Goal: Information Seeking & Learning: Learn about a topic

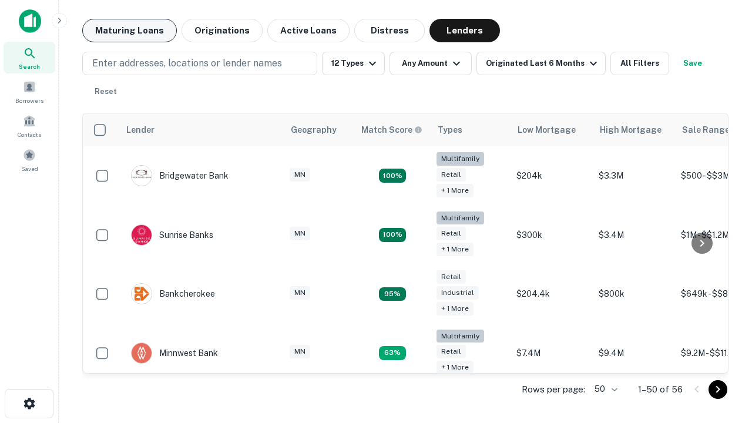
click at [129, 31] on button "Maturing Loans" at bounding box center [129, 30] width 95 height 23
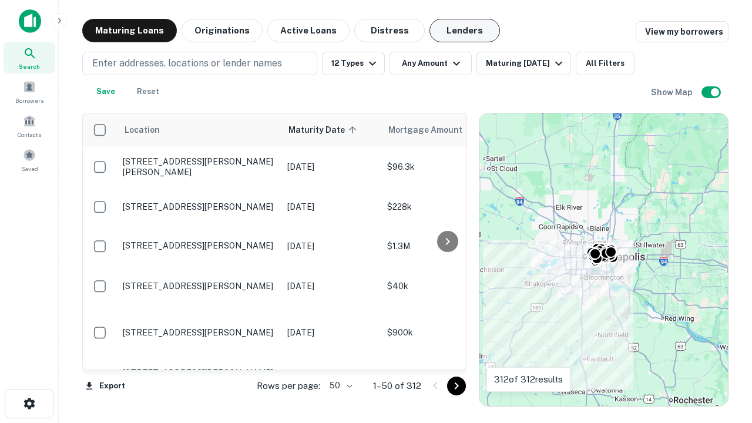
click at [465, 31] on button "Lenders" at bounding box center [464, 30] width 70 height 23
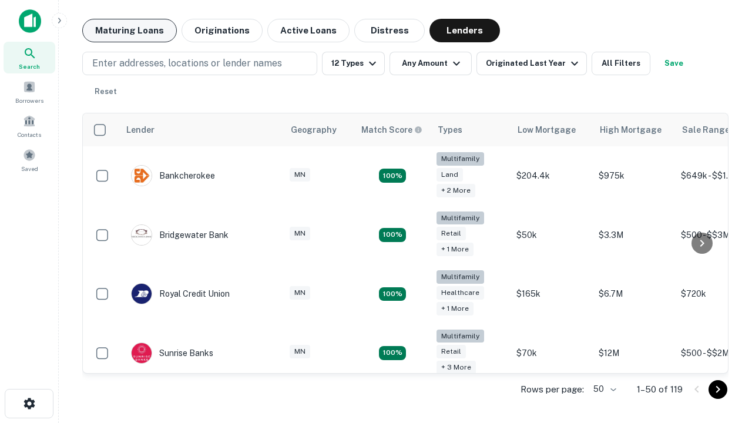
click at [129, 31] on button "Maturing Loans" at bounding box center [129, 30] width 95 height 23
